Goal: Task Accomplishment & Management: Manage account settings

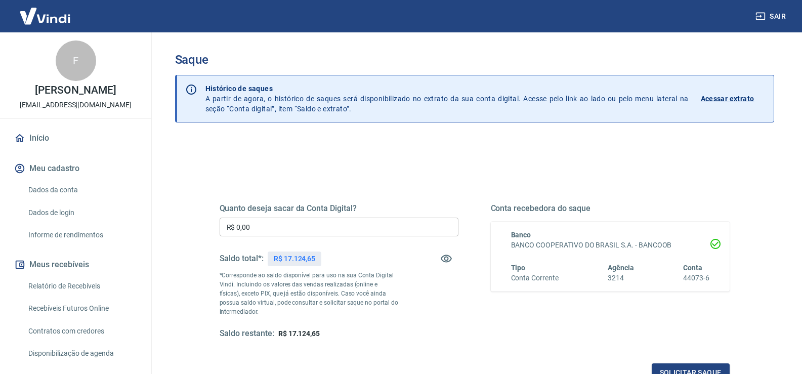
click at [323, 227] on input "R$ 0,00" at bounding box center [339, 227] width 239 height 19
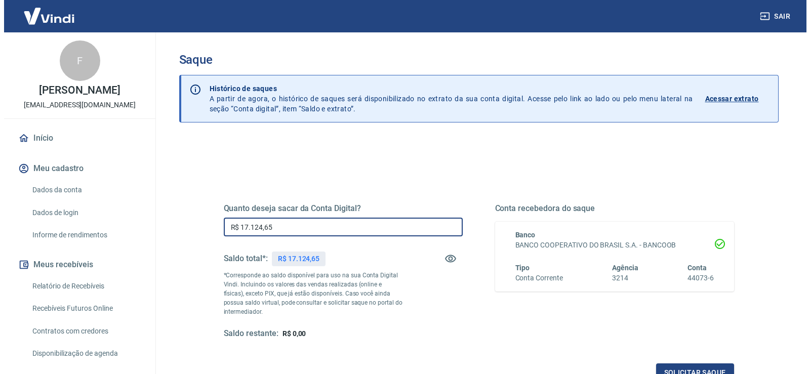
scroll to position [126, 0]
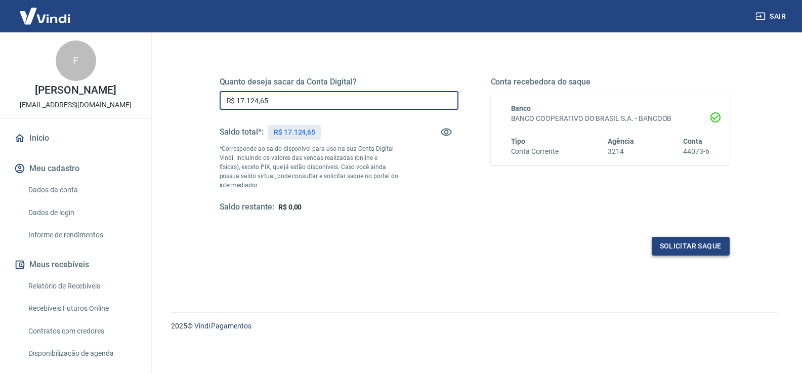
type input "R$ 17.124,65"
click at [674, 242] on button "Solicitar saque" at bounding box center [691, 246] width 78 height 19
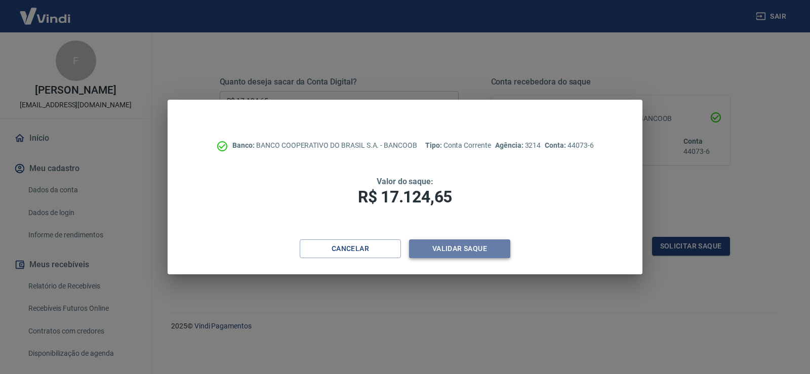
click at [459, 249] on button "Validar saque" at bounding box center [459, 248] width 101 height 19
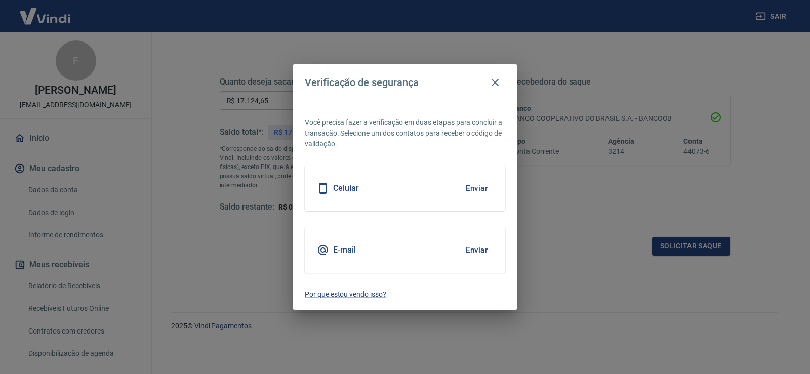
click at [473, 192] on button "Enviar" at bounding box center [476, 188] width 33 height 21
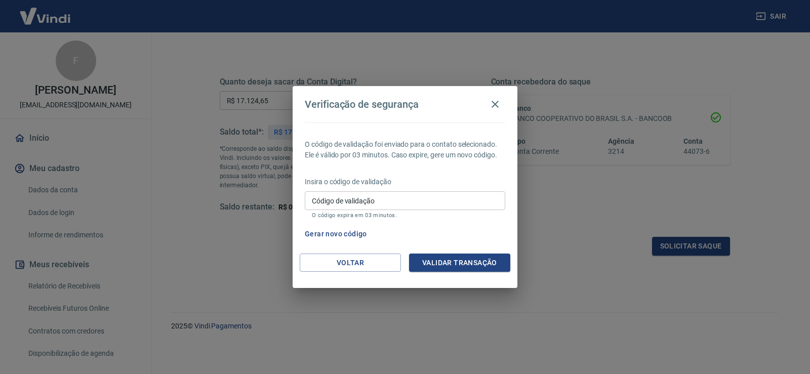
click at [432, 205] on input "Código de validação" at bounding box center [405, 200] width 200 height 19
click at [338, 207] on input "Código de validação" at bounding box center [405, 200] width 200 height 19
type input "380659"
click at [444, 266] on button "Validar transação" at bounding box center [459, 262] width 101 height 19
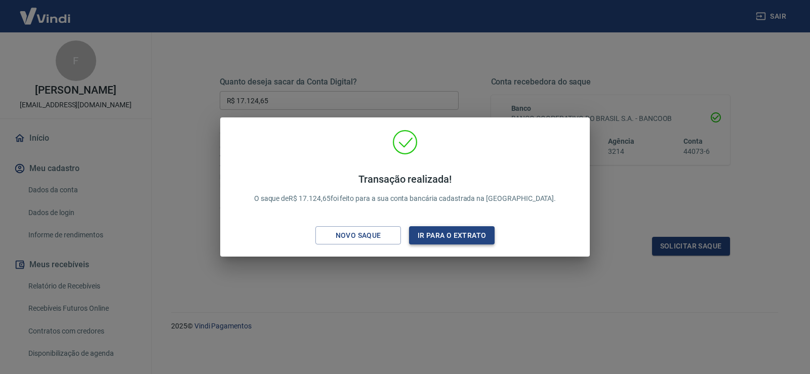
click at [445, 235] on button "Ir para o extrato" at bounding box center [452, 235] width 86 height 19
